Goal: Task Accomplishment & Management: Manage account settings

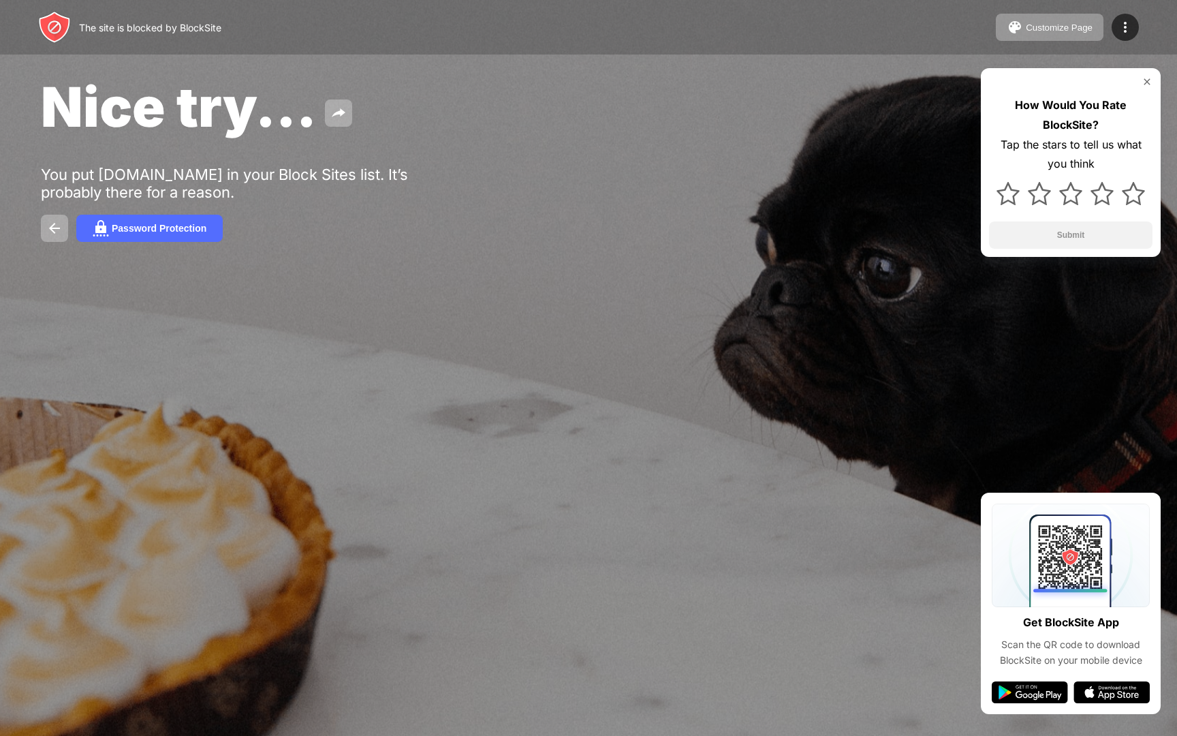
click at [170, 0] on html "The site is blocked by BlockSite Customize Page Edit Block List Redirect Custom…" at bounding box center [588, 368] width 1177 height 736
